Goal: Task Accomplishment & Management: Manage account settings

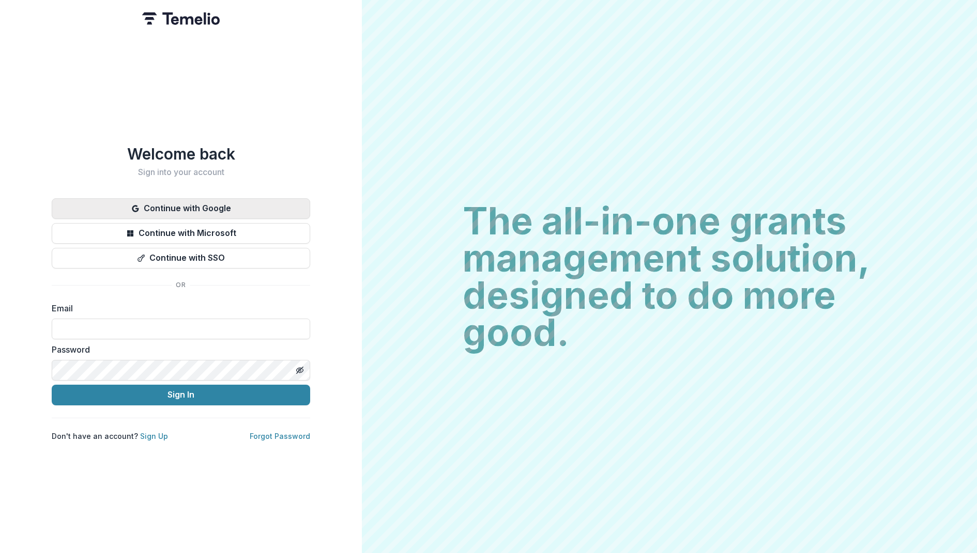
click at [243, 205] on button "Continue with Google" at bounding box center [181, 208] width 258 height 21
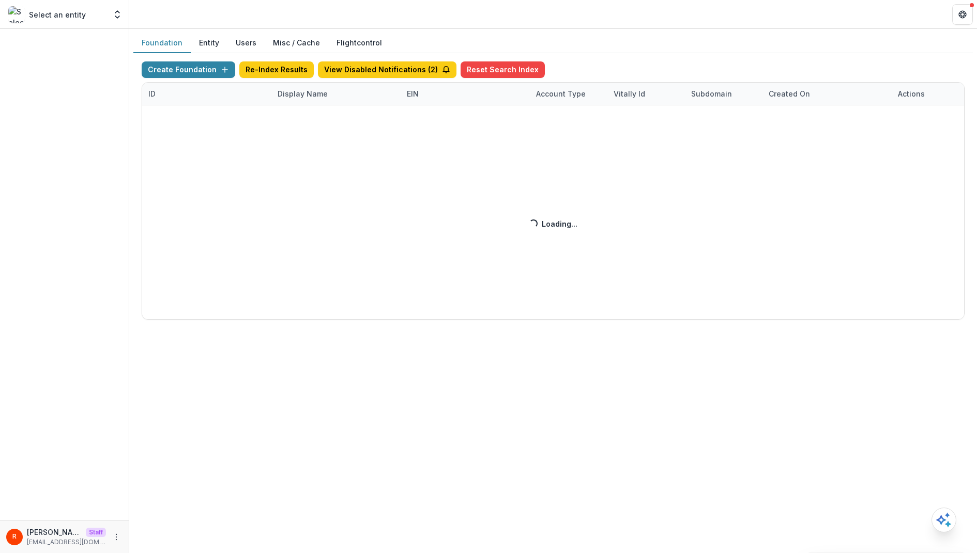
click at [306, 97] on div "Create Foundation Re-Index Results View Disabled Notifications ( 2 ) Reset Sear…" at bounding box center [553, 190] width 823 height 258
click at [298, 97] on div "Create Foundation Re-Index Results View Disabled Notifications ( 2 ) Reset Sear…" at bounding box center [553, 190] width 823 height 258
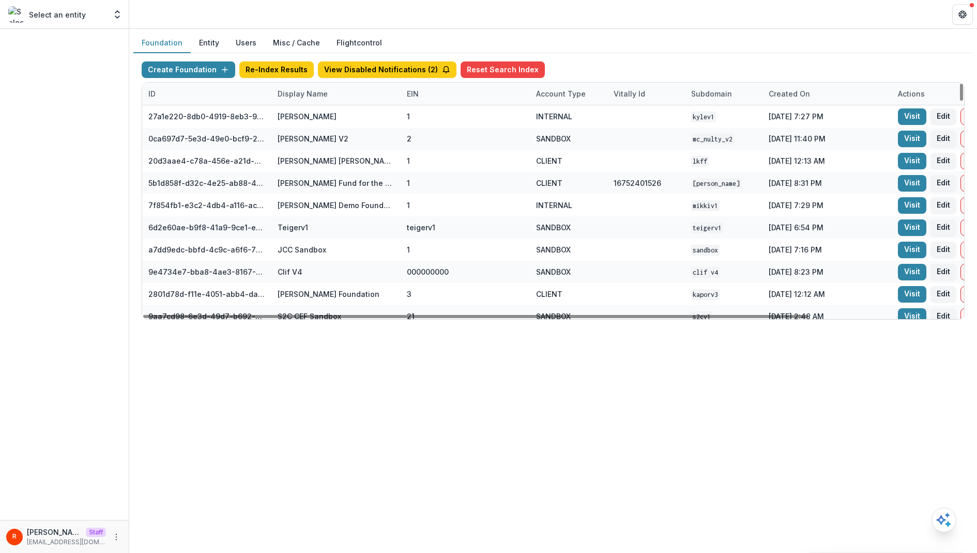
click at [298, 97] on div "Display Name" at bounding box center [302, 93] width 63 height 11
click at [310, 120] on input at bounding box center [335, 117] width 124 height 17
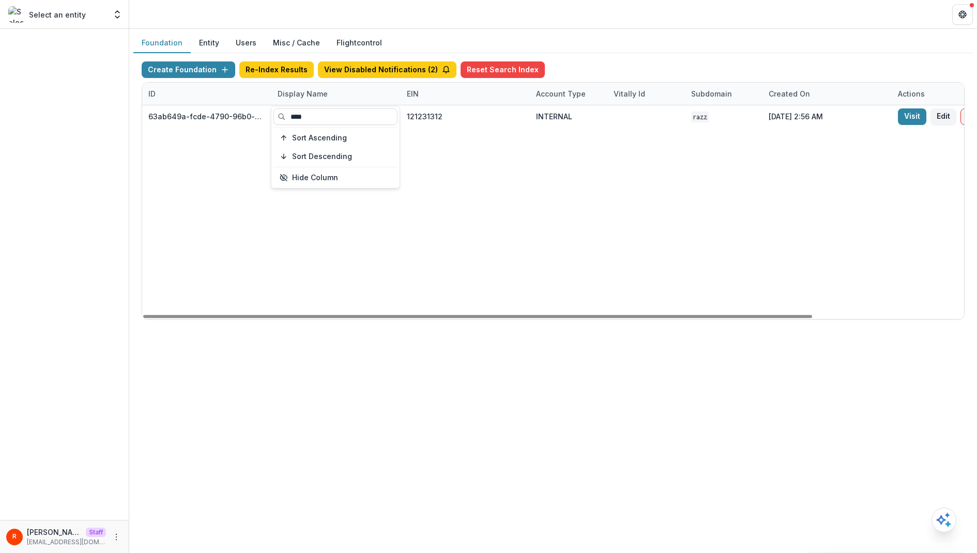
type input "****"
click at [531, 198] on div "63ab649a-fcde-4790-96b0-a13ca2ed4427 [DOMAIN_NAME] Foundation 121231312 INTERNA…" at bounding box center [646, 212] width 1008 height 214
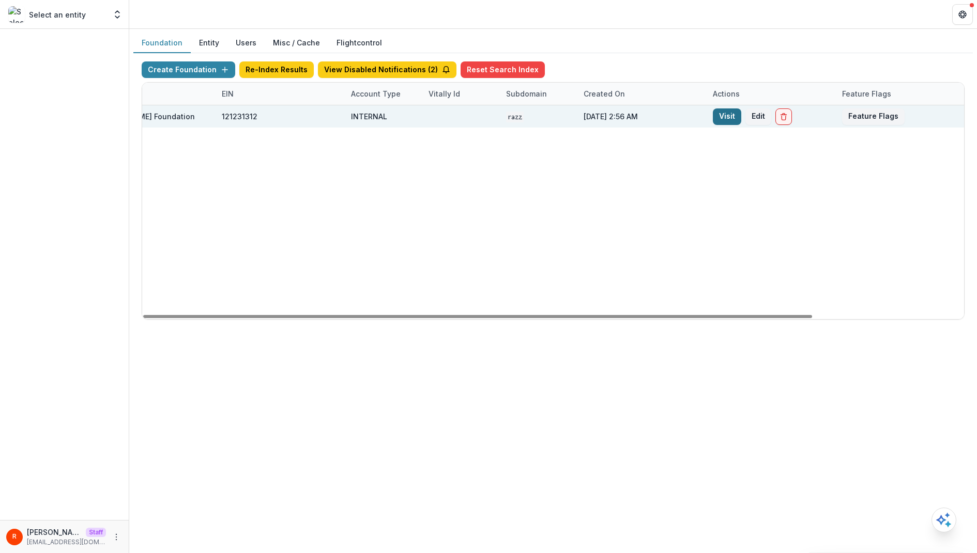
click at [734, 121] on link "Visit" at bounding box center [727, 117] width 28 height 17
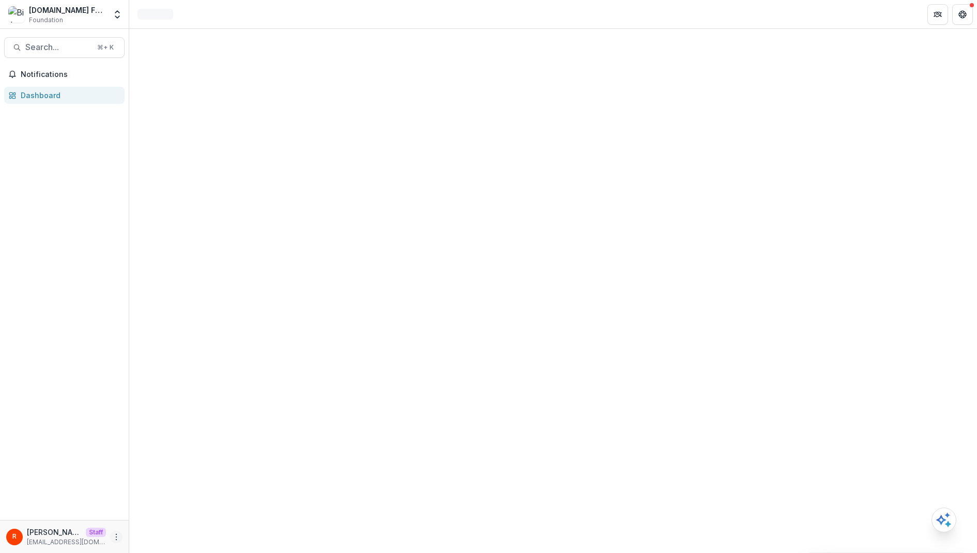
click at [118, 536] on icon "More" at bounding box center [116, 537] width 8 height 8
click at [179, 515] on link "User Settings" at bounding box center [185, 515] width 111 height 17
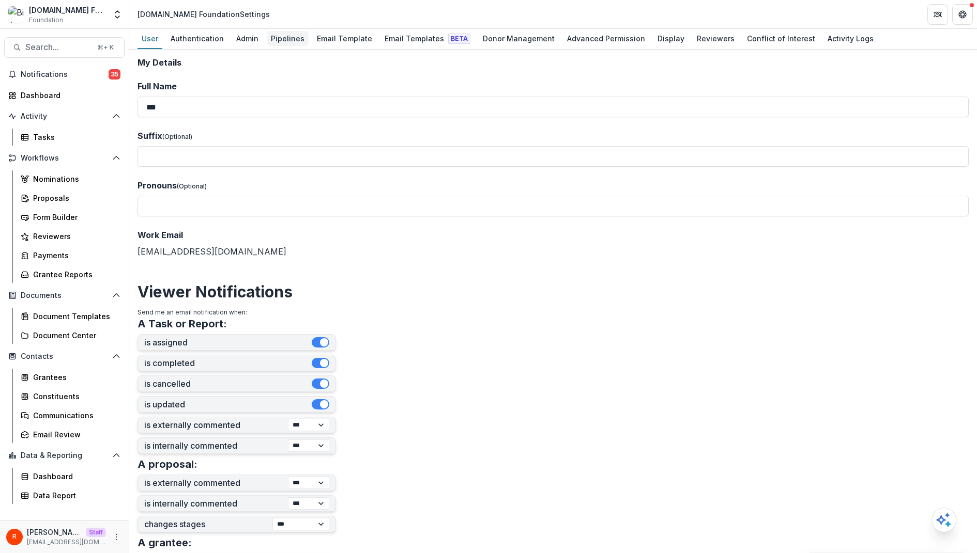
click at [285, 37] on div "Pipelines" at bounding box center [288, 38] width 42 height 15
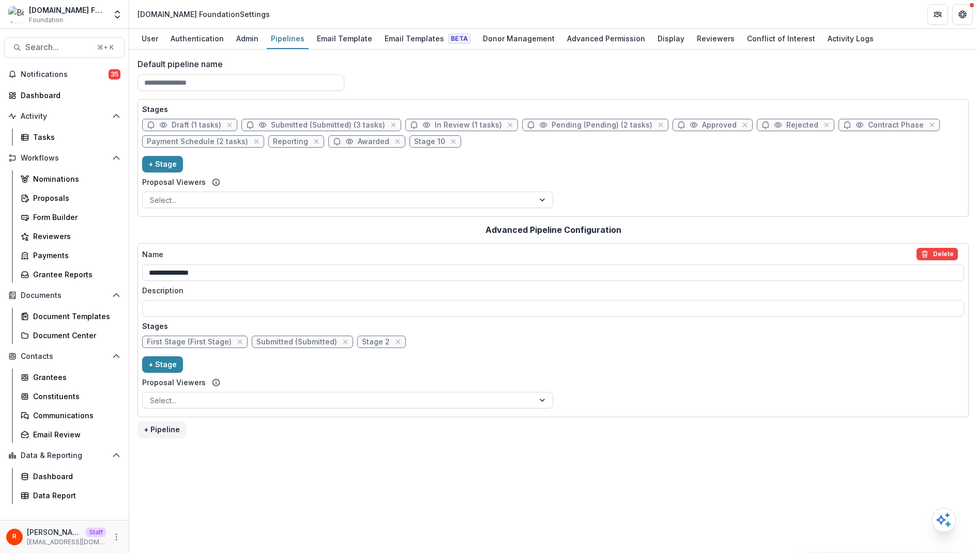
click at [276, 124] on span "Submitted (Submitted) (3 tasks)" at bounding box center [328, 125] width 114 height 9
select select "*********"
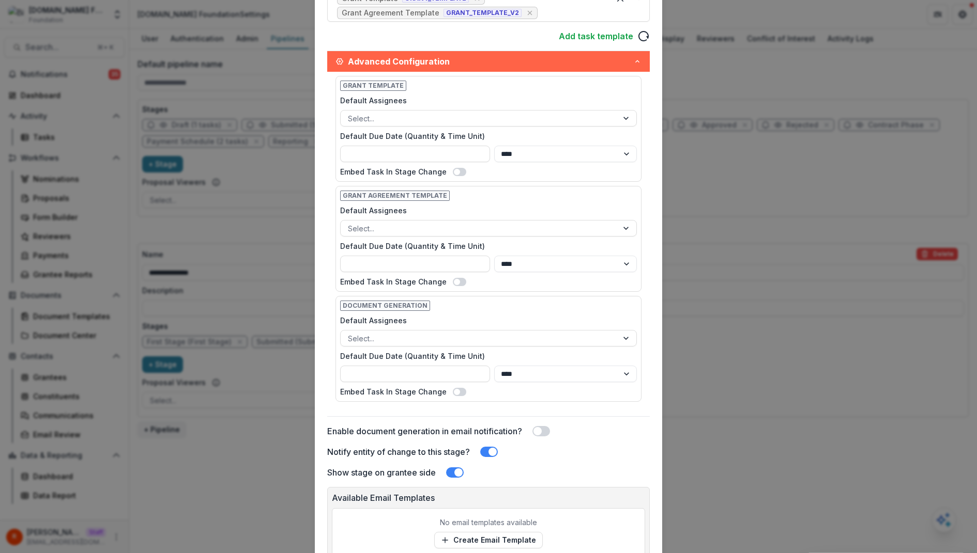
scroll to position [428, 0]
